Goal: Check status: Check status

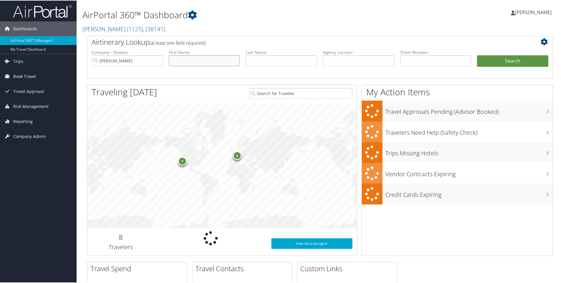
click at [206, 61] on input "text" at bounding box center [204, 60] width 71 height 11
click at [260, 60] on input "text" at bounding box center [281, 60] width 71 height 11
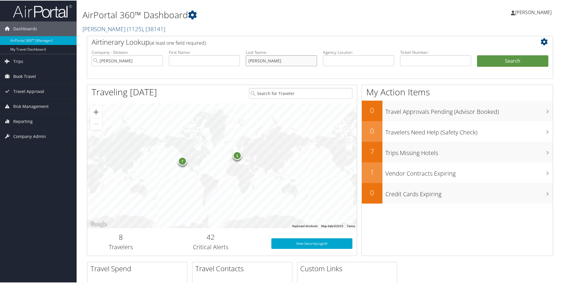
type input "[PERSON_NAME]"
click at [477, 55] on button "Search" at bounding box center [512, 61] width 71 height 12
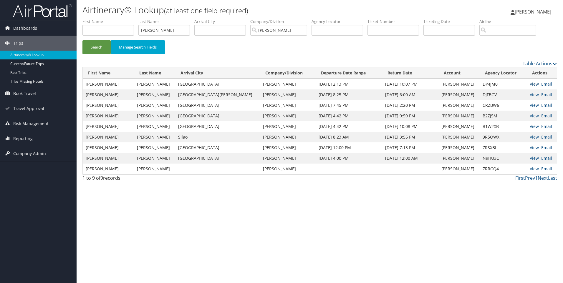
click at [530, 85] on link "View" at bounding box center [534, 84] width 9 height 6
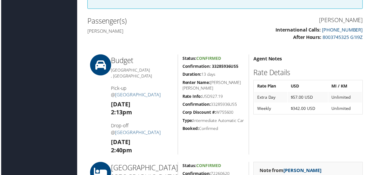
scroll to position [159, 0]
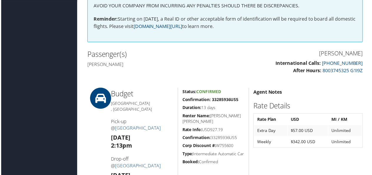
scroll to position [0, 0]
